Goal: Task Accomplishment & Management: Complete application form

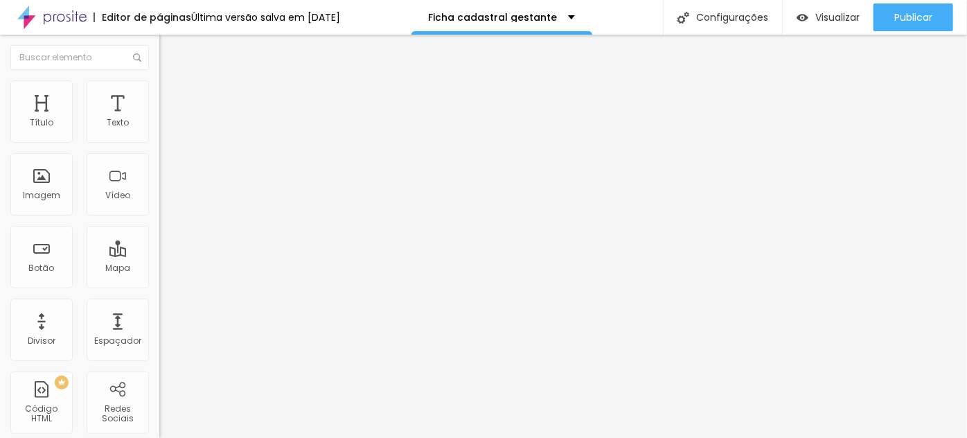
click at [159, 125] on div "Formulário Form" at bounding box center [238, 129] width 159 height 42
click at [159, 140] on img at bounding box center [163, 144] width 8 height 8
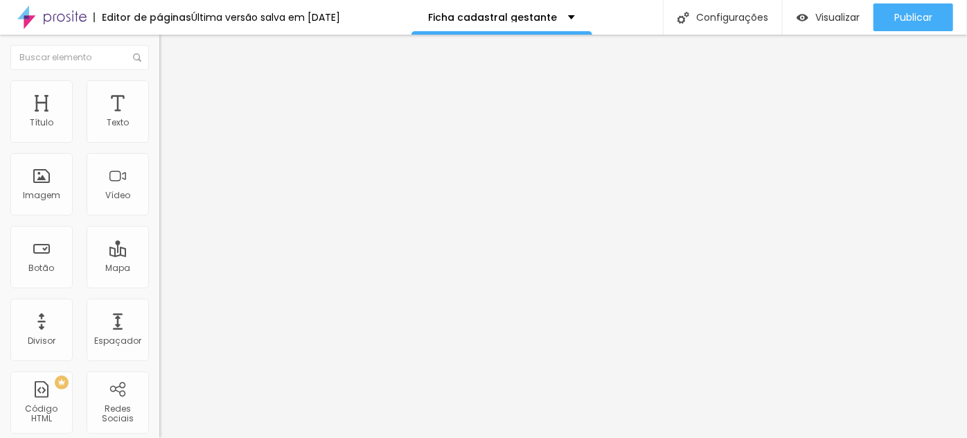
scroll to position [0, 311]
drag, startPoint x: 438, startPoint y: 208, endPoint x: 558, endPoint y: 202, distance: 119.3
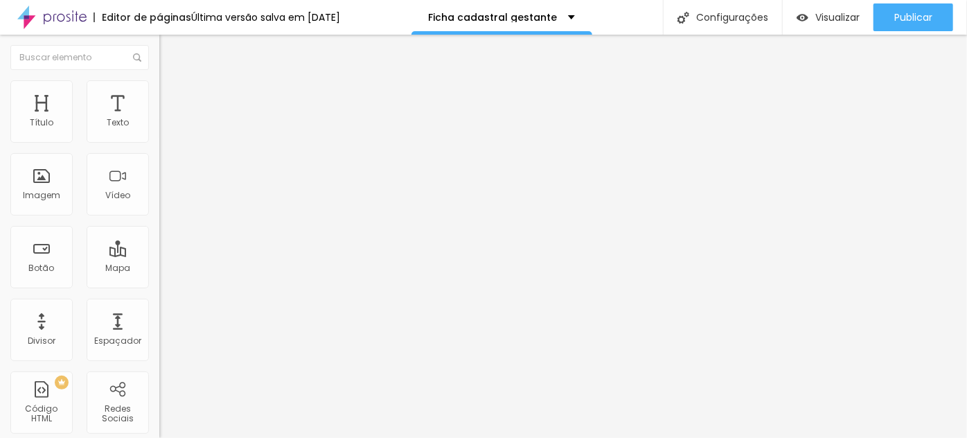
scroll to position [0, 309]
drag, startPoint x: 477, startPoint y: 211, endPoint x: 510, endPoint y: 208, distance: 32.7
type input "Sinal via PIX + saldo parcelado em até 10 vezes sem juros no cartão de crédito …"
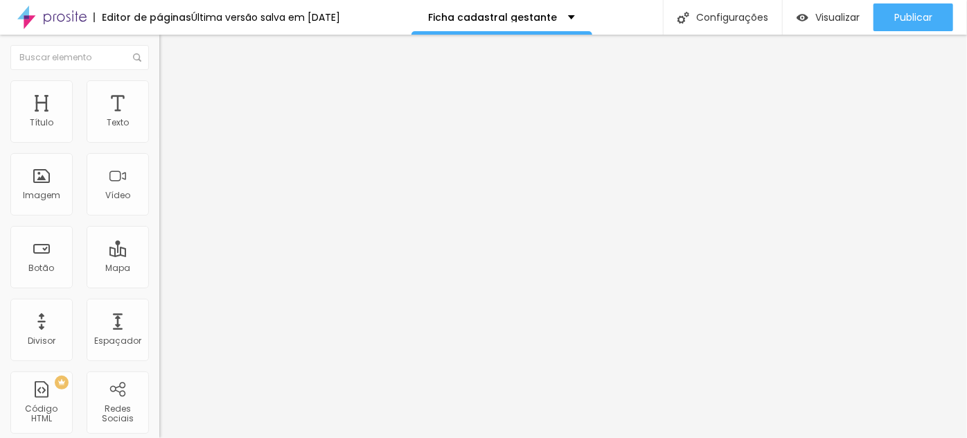
scroll to position [0, 42]
drag, startPoint x: 435, startPoint y: 178, endPoint x: 508, endPoint y: 177, distance: 73.4
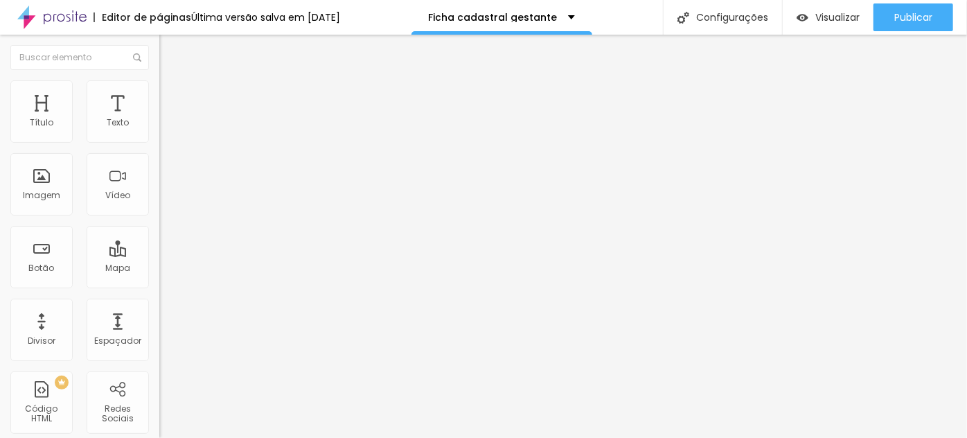
drag, startPoint x: 402, startPoint y: 213, endPoint x: 517, endPoint y: 218, distance: 115.8
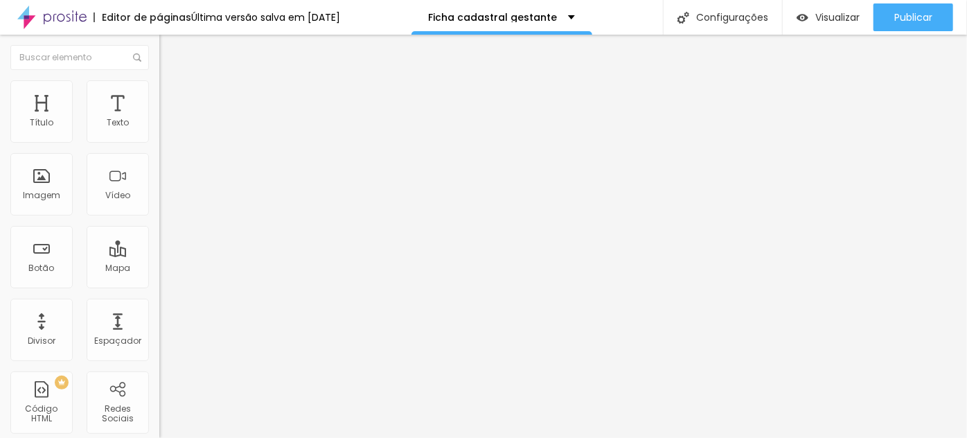
scroll to position [0, 434]
drag, startPoint x: 338, startPoint y: 245, endPoint x: 542, endPoint y: 241, distance: 204.4
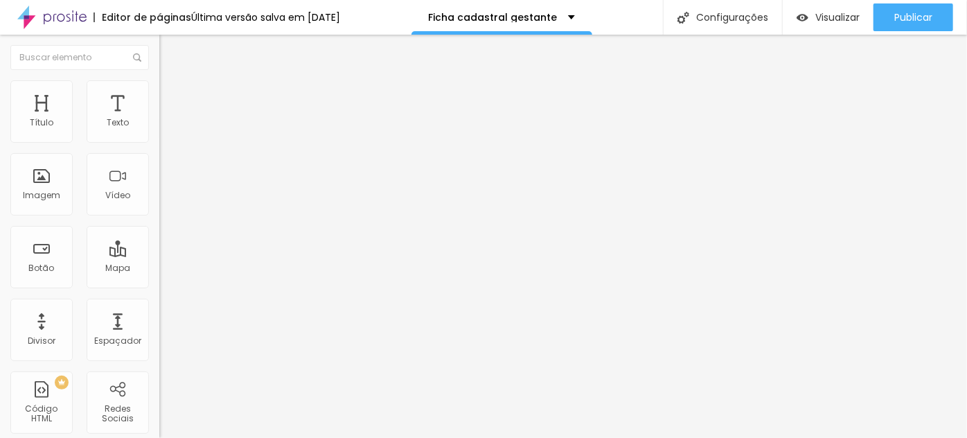
scroll to position [0, 42]
drag, startPoint x: 439, startPoint y: 178, endPoint x: 578, endPoint y: 179, distance: 139.2
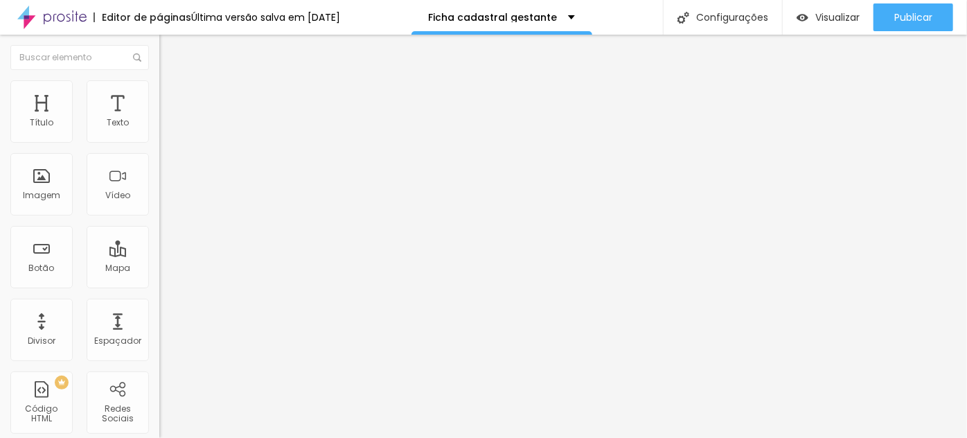
drag, startPoint x: 446, startPoint y: 183, endPoint x: 515, endPoint y: 179, distance: 69.4
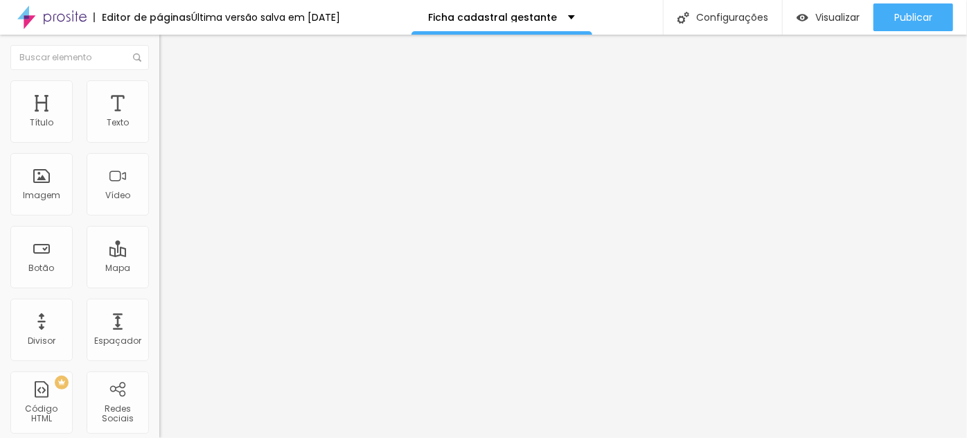
type input "Valor total à vista via PIX no fechamento do contrato (8% de desconto)"
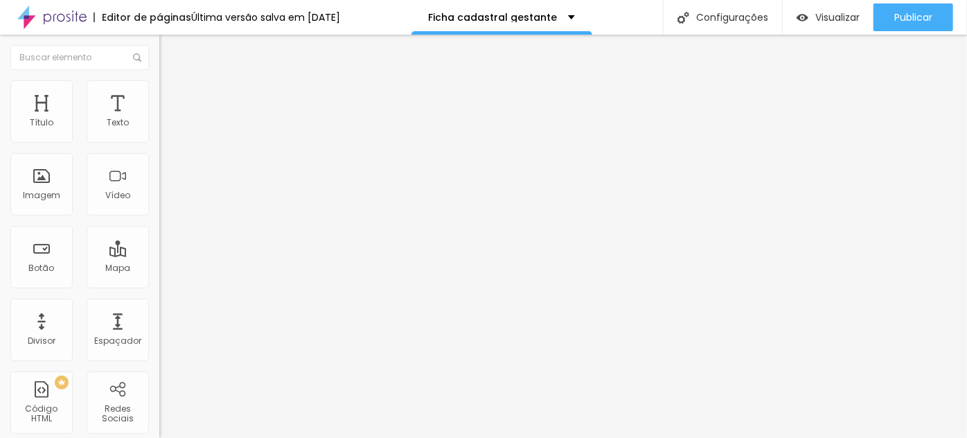
drag, startPoint x: 468, startPoint y: 213, endPoint x: 560, endPoint y: 224, distance: 92.8
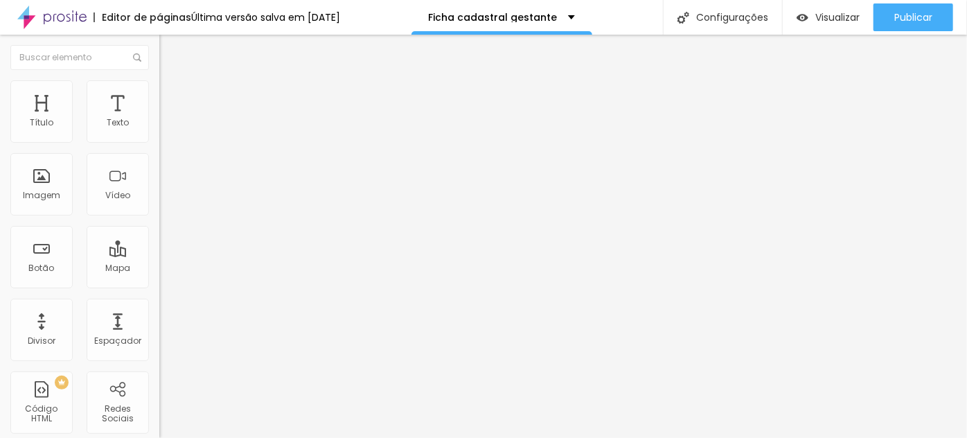
type input "Valor à vista com sinal via PIX + saldo pago no dia do ensaio por PIX ou espéci…"
drag, startPoint x: 436, startPoint y: 177, endPoint x: 477, endPoint y: 188, distance: 42.3
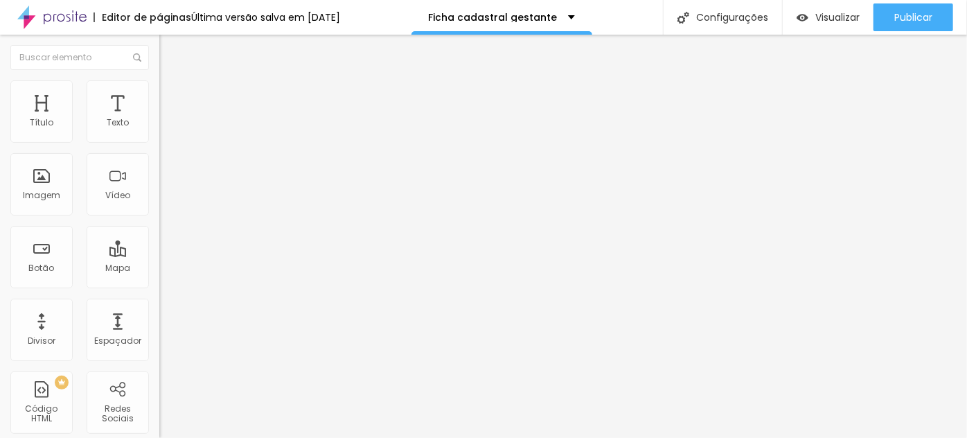
type input "Valor total à vista via PIX no fechamento do contrato (10% de desconto)"
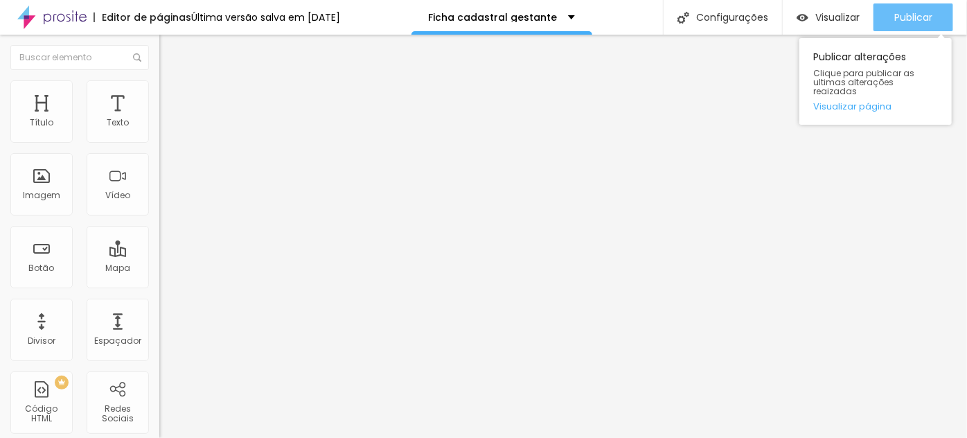
click at [929, 17] on span "Publicar" at bounding box center [913, 17] width 38 height 11
click at [925, 13] on span "Publicar" at bounding box center [913, 17] width 38 height 11
